Goal: Find specific page/section: Find specific page/section

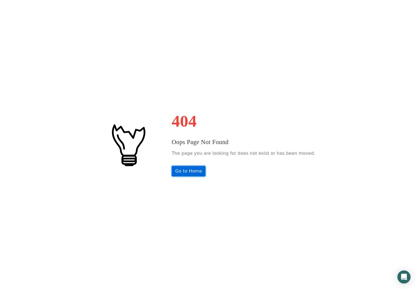
click at [191, 172] on link "Go to Home" at bounding box center [189, 171] width 34 height 10
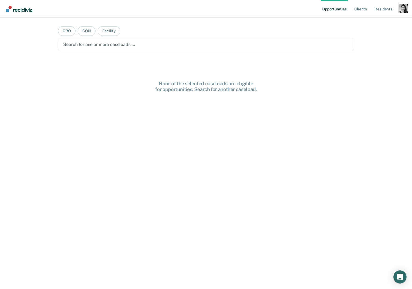
click at [402, 12] on div "Profile dropdown button" at bounding box center [403, 8] width 9 height 9
click at [371, 23] on link "Profile" at bounding box center [381, 22] width 44 height 5
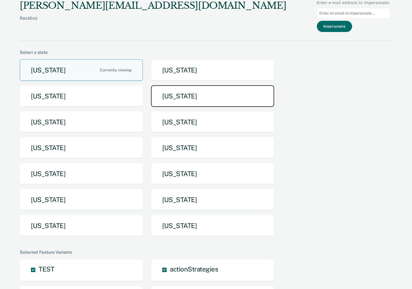
click at [207, 97] on button "[US_STATE]" at bounding box center [212, 96] width 123 height 22
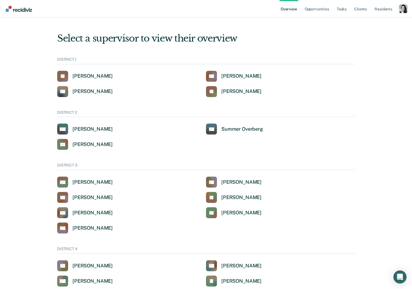
click at [395, 10] on ul "Overview Opportunities Tasks Client s Resident s" at bounding box center [338, 8] width 119 height 17
click at [411, 10] on nav "Overview Opportunities Tasks Client s Resident s Profile Go to System-Level Tre…" at bounding box center [206, 8] width 412 height 17
click at [404, 11] on div "Profile dropdown button" at bounding box center [403, 8] width 9 height 9
click at [374, 41] on link "Go to PSI Case Dashboard" at bounding box center [379, 42] width 46 height 5
